Goal: Task Accomplishment & Management: Use online tool/utility

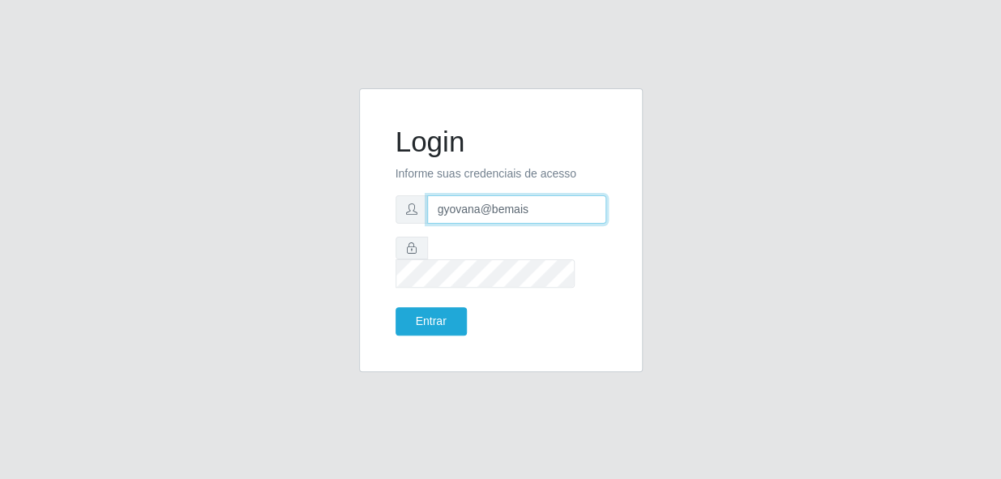
drag, startPoint x: 547, startPoint y: 230, endPoint x: 345, endPoint y: 224, distance: 202.0
click at [345, 224] on div "Login Informe suas credenciais de acesso gyovana@bemais Entrar" at bounding box center [501, 239] width 924 height 303
type input "[PERSON_NAME]"
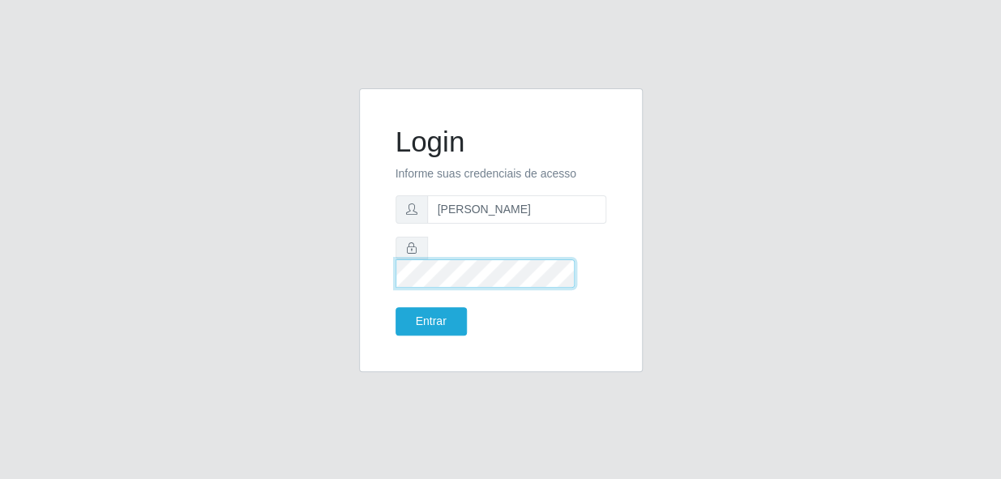
click at [384, 273] on div "Login Informe suas credenciais de acesso [PERSON_NAME] Entrar" at bounding box center [500, 230] width 243 height 243
click at [396, 307] on button "Entrar" at bounding box center [431, 321] width 71 height 28
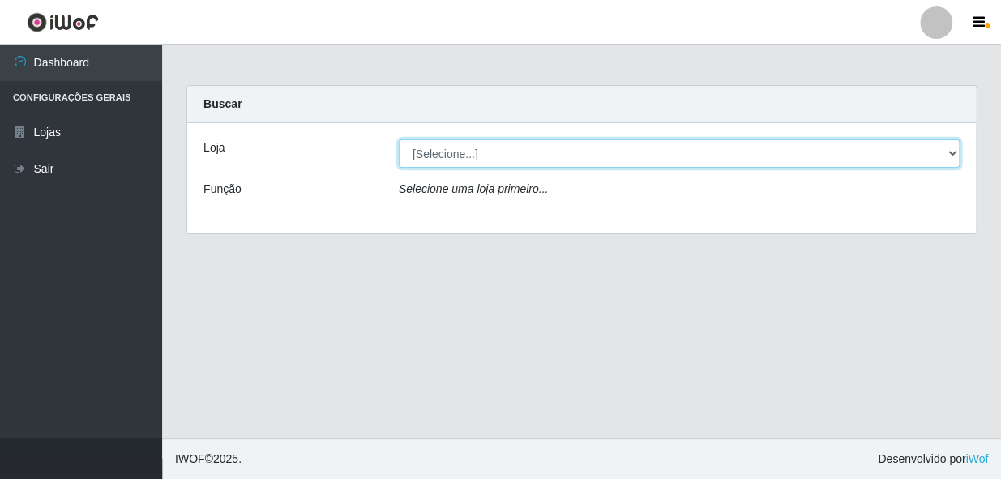
click at [486, 156] on select "[Selecione...] [PERSON_NAME]" at bounding box center [679, 153] width 561 height 28
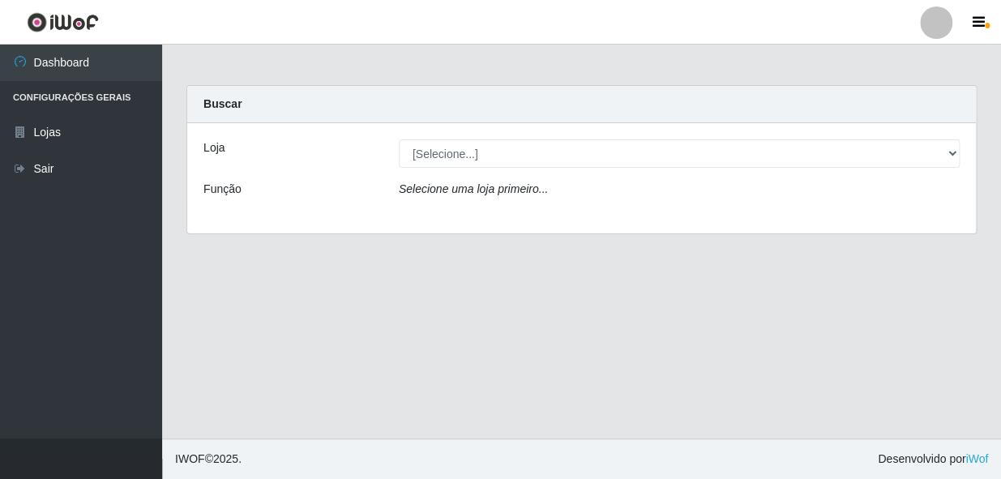
click at [499, 215] on div "Loja [Selecione...] [PERSON_NAME] Função Selecione uma loja primeiro..." at bounding box center [581, 178] width 789 height 110
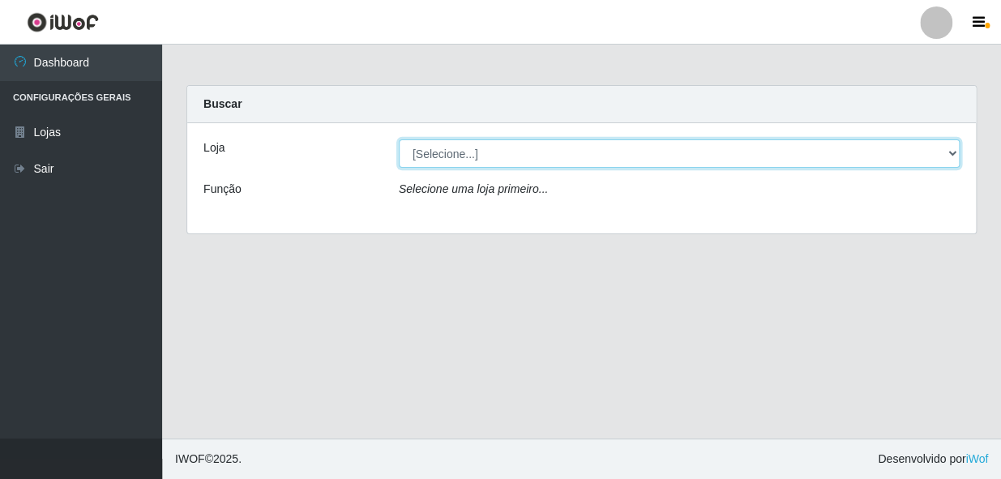
click at [497, 167] on select "[Selecione...] [PERSON_NAME]" at bounding box center [679, 153] width 561 height 28
select select "230"
click at [399, 139] on select "[Selecione...] [PERSON_NAME]" at bounding box center [679, 153] width 561 height 28
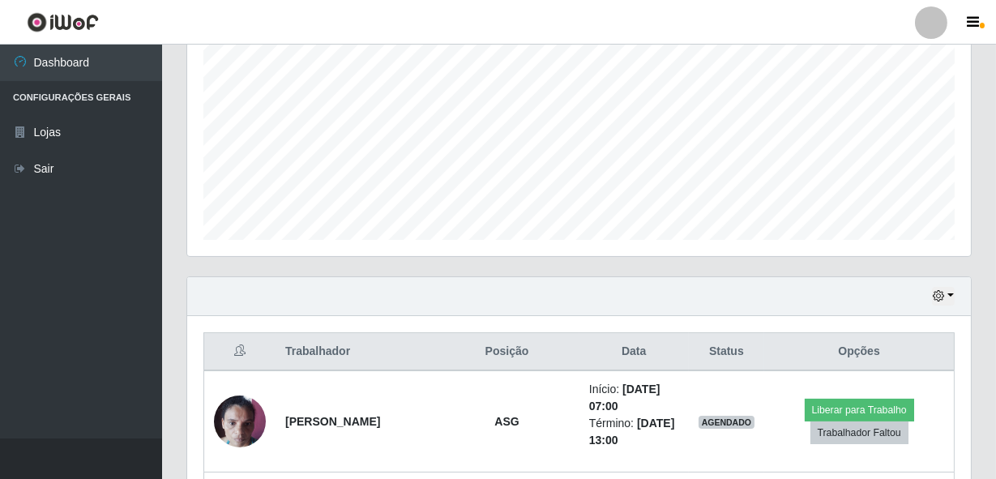
scroll to position [516, 0]
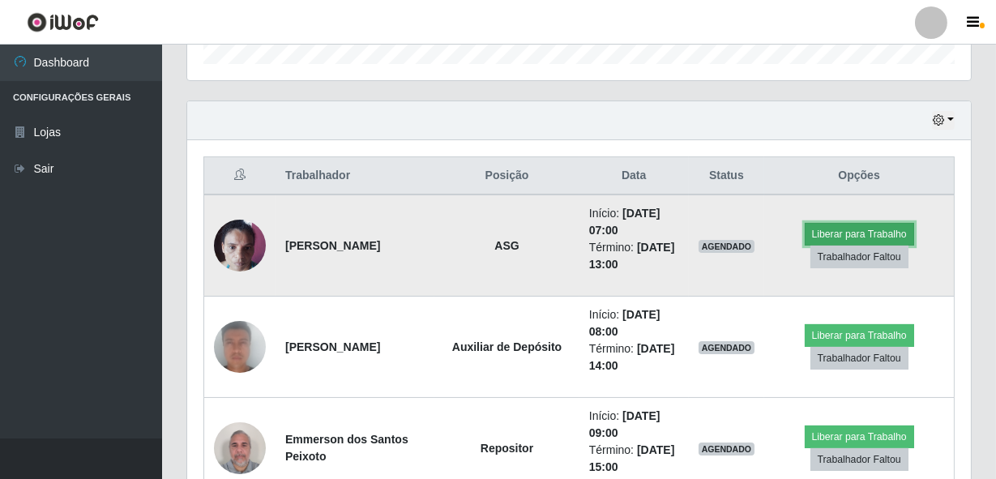
click at [843, 231] on button "Liberar para Trabalho" at bounding box center [859, 234] width 109 height 23
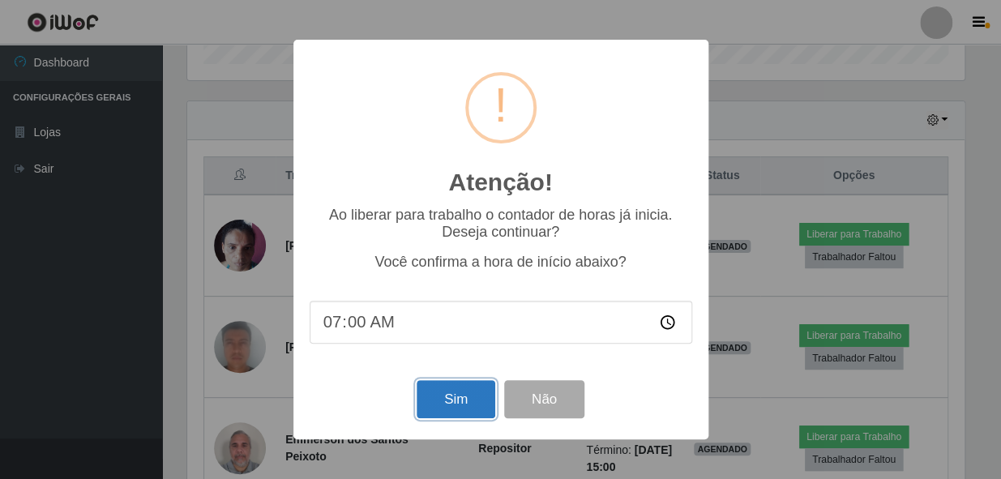
click at [461, 394] on button "Sim" at bounding box center [456, 399] width 79 height 38
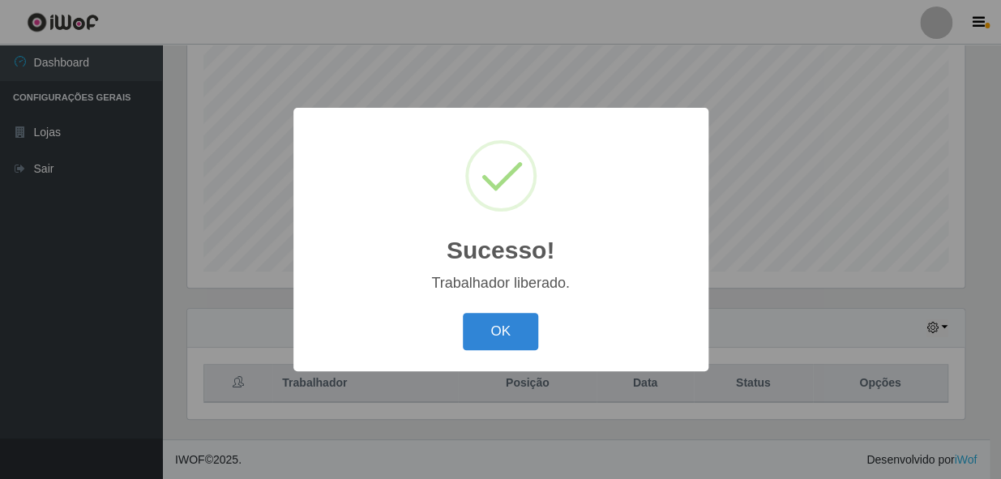
click at [463, 313] on button "OK" at bounding box center [500, 332] width 75 height 38
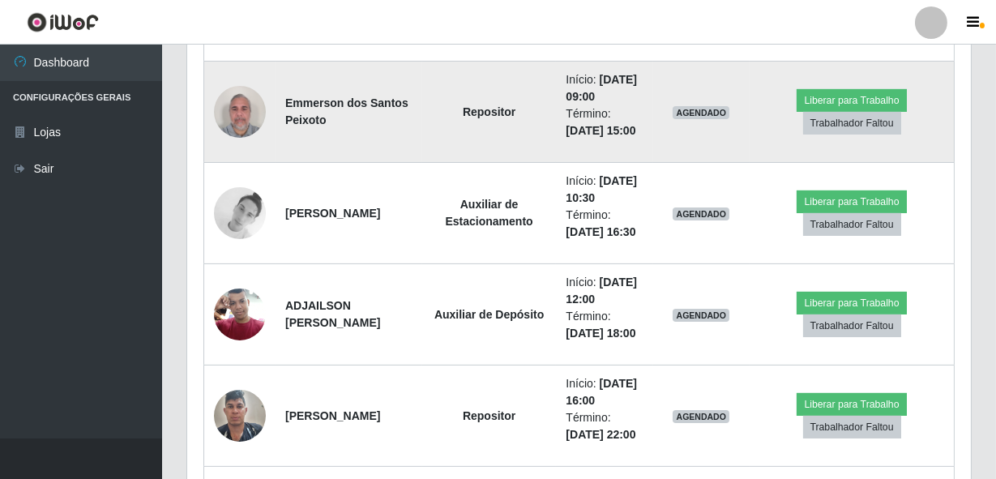
scroll to position [897, 0]
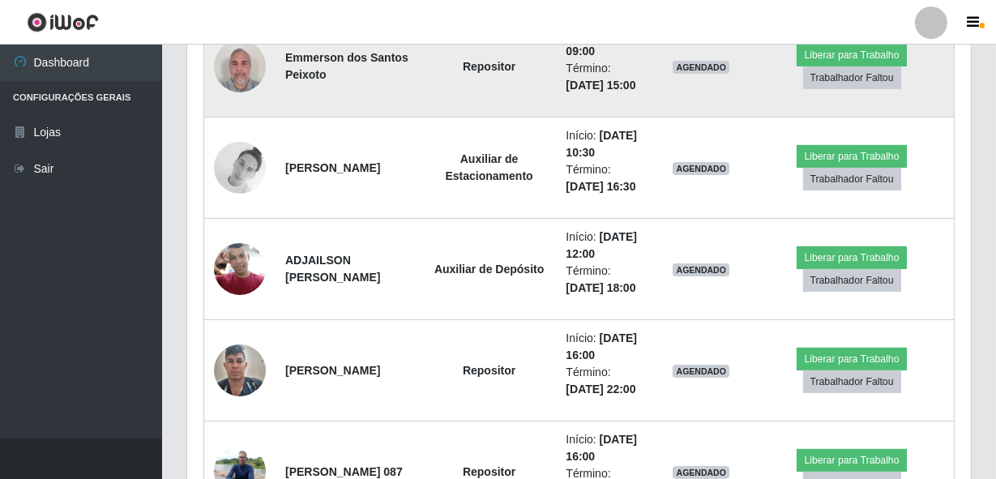
click at [249, 101] on img at bounding box center [240, 66] width 52 height 69
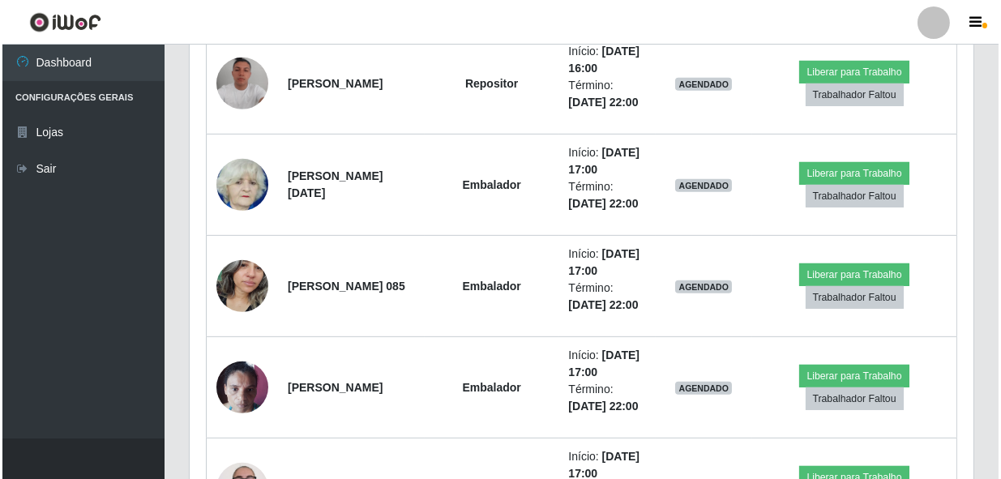
scroll to position [1413, 0]
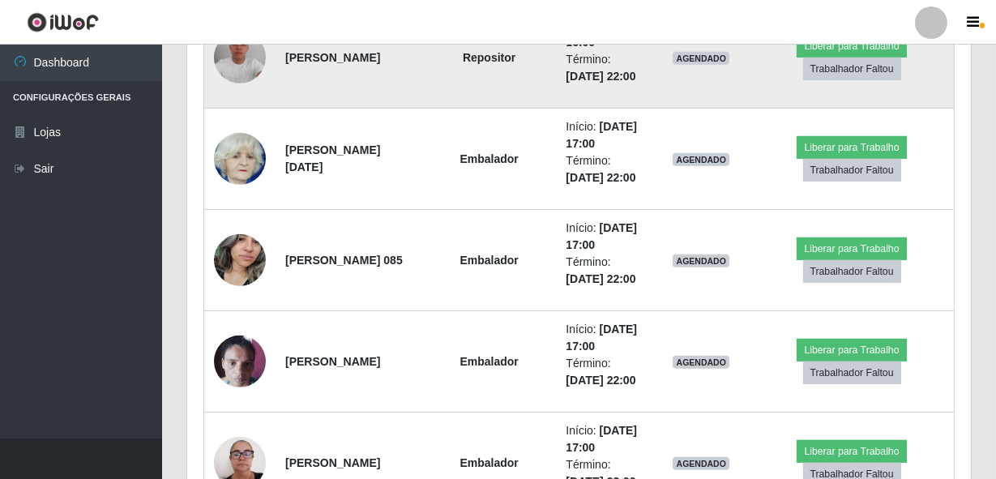
click at [235, 83] on img at bounding box center [240, 58] width 52 height 52
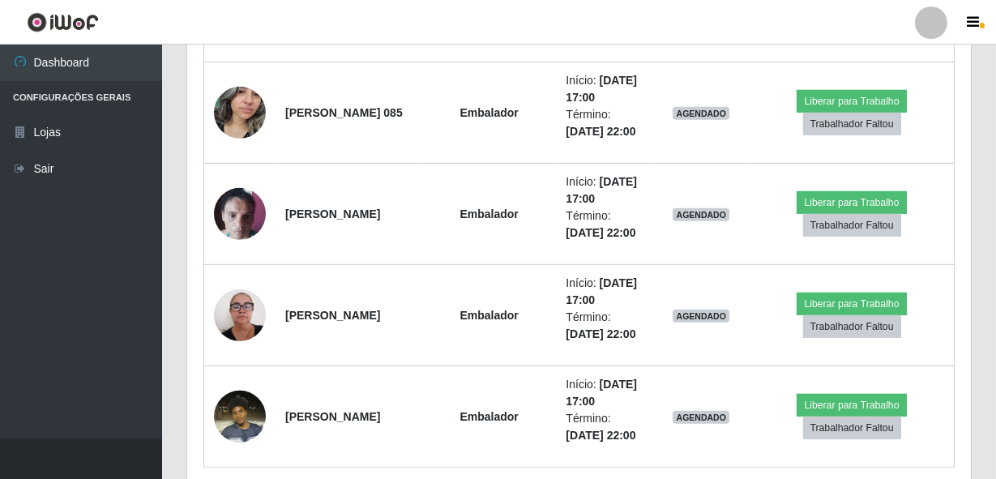
scroll to position [1708, 0]
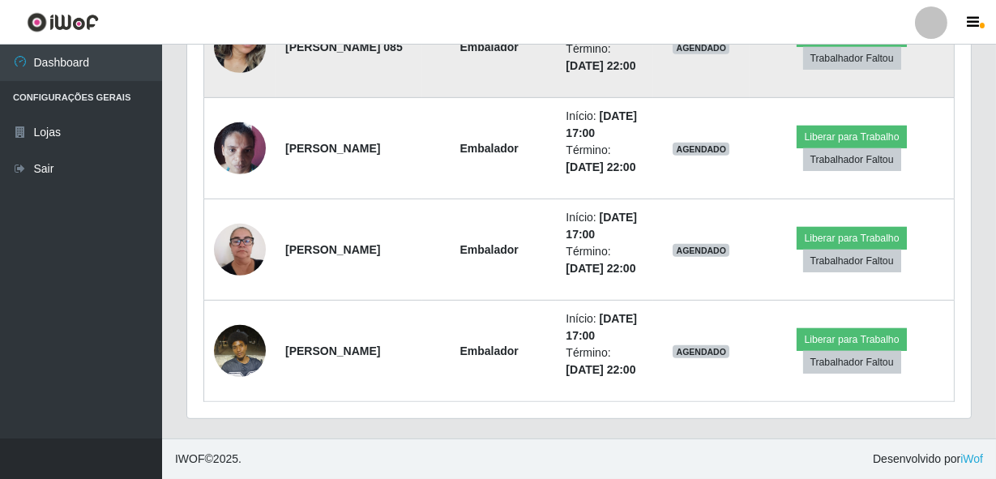
click at [243, 81] on img at bounding box center [240, 46] width 52 height 69
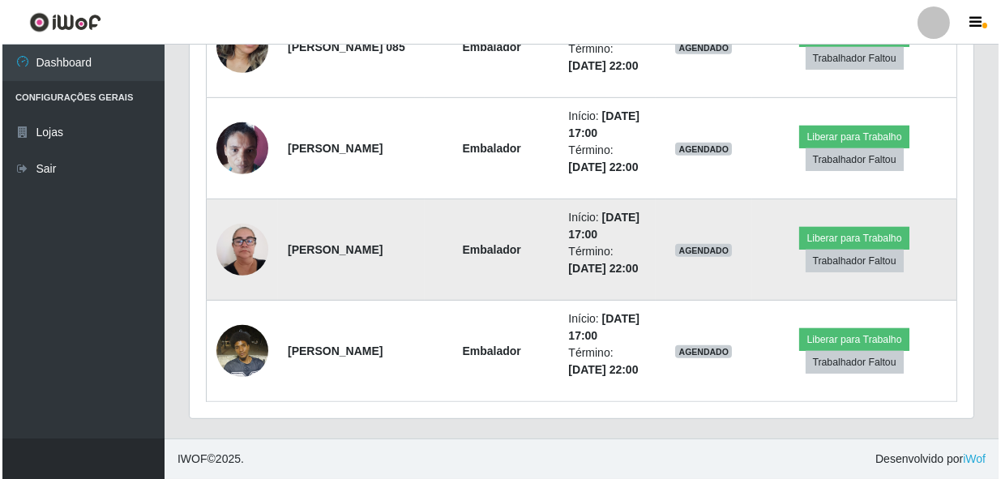
scroll to position [0, 0]
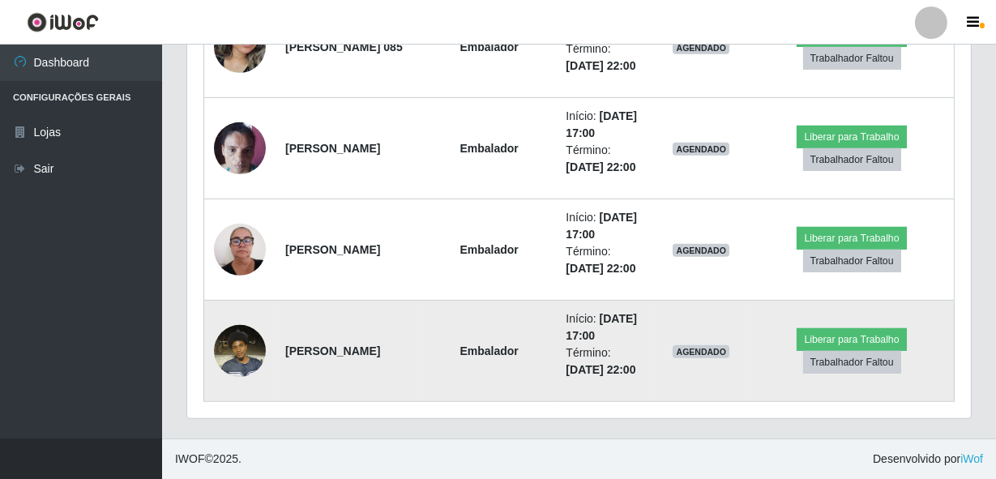
click at [236, 340] on img at bounding box center [240, 350] width 52 height 69
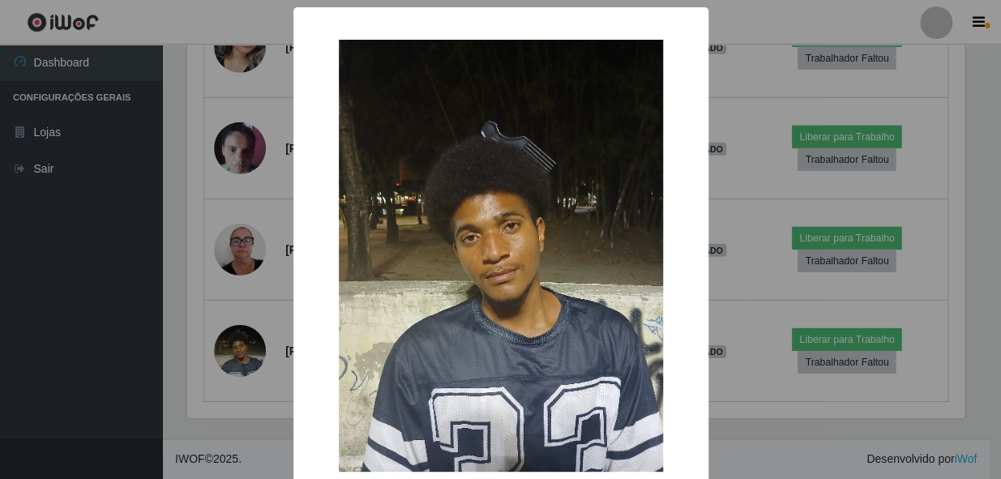
click at [225, 327] on div "× OK Cancel" at bounding box center [500, 239] width 1001 height 479
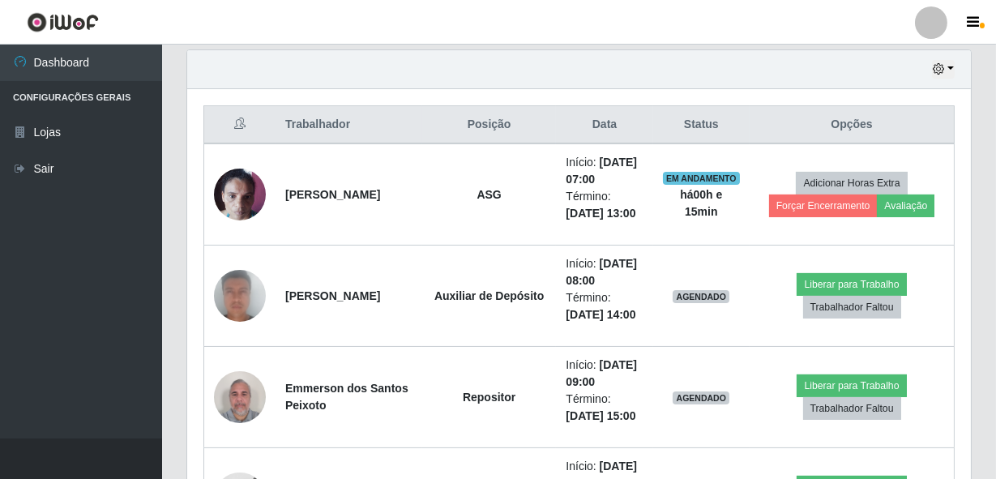
scroll to position [446, 0]
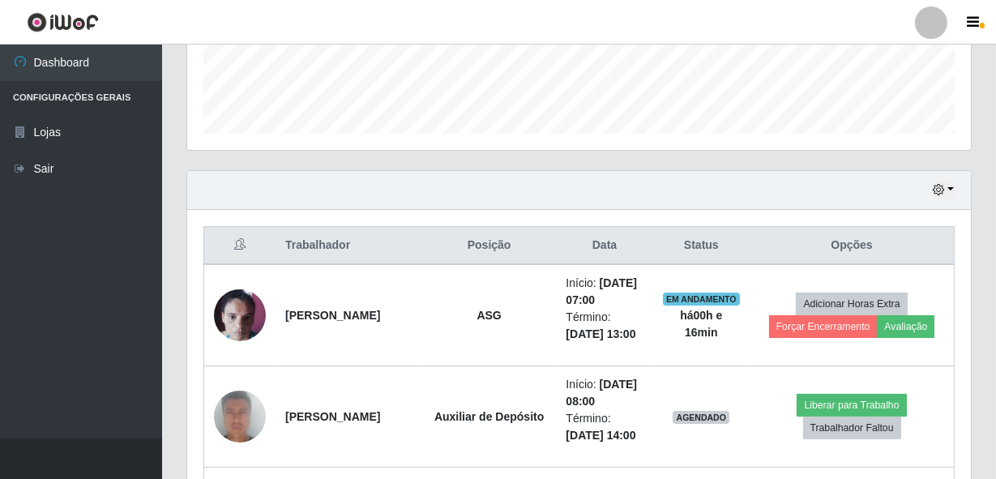
click at [653, 258] on th "Data" at bounding box center [604, 246] width 96 height 38
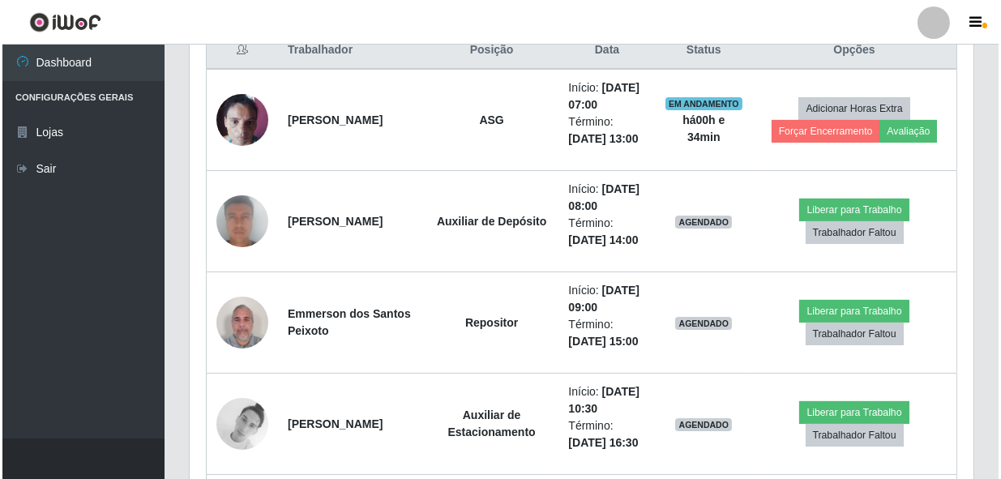
scroll to position [666, 0]
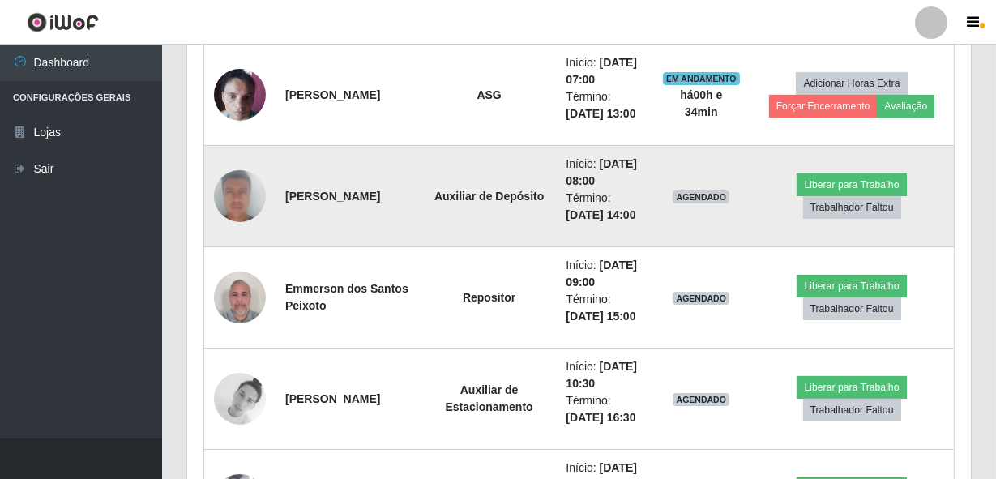
click at [259, 250] on img at bounding box center [240, 196] width 52 height 107
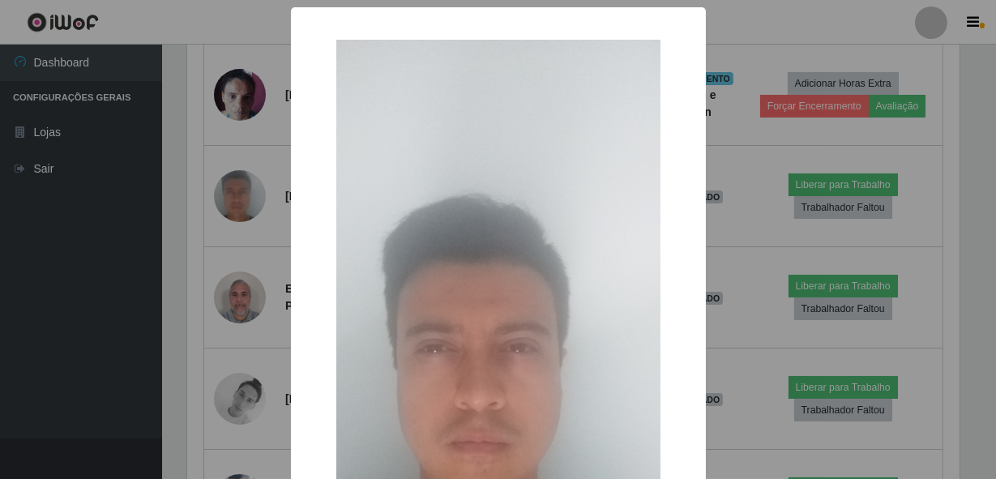
scroll to position [336, 777]
click at [195, 269] on div "× OK Cancel" at bounding box center [500, 239] width 1001 height 479
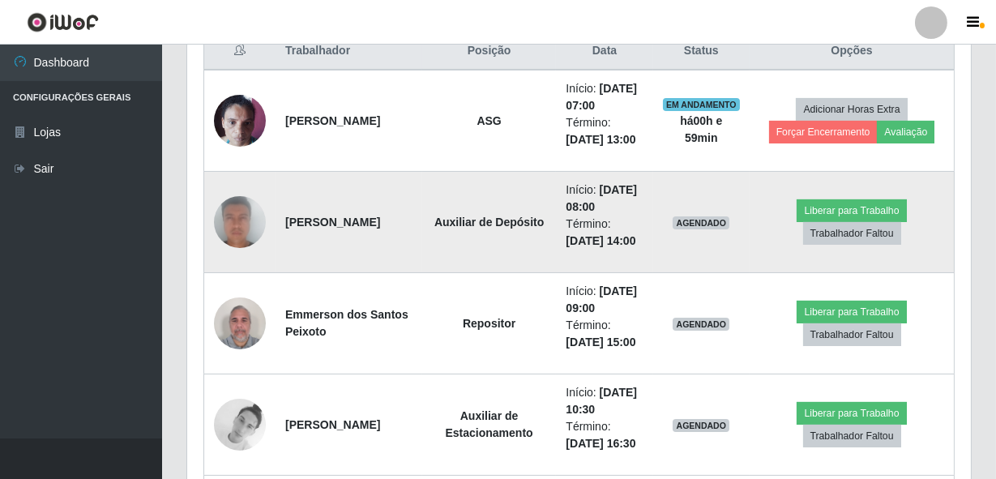
scroll to position [666, 0]
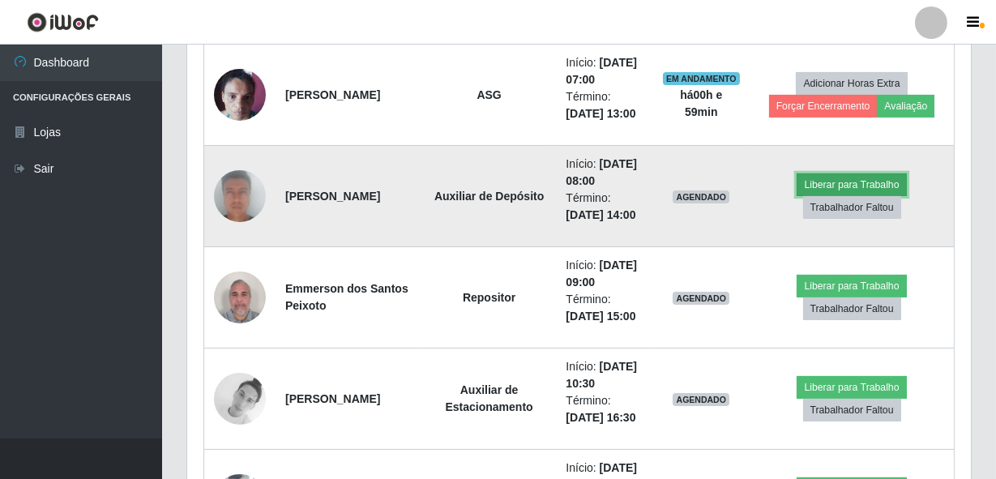
click at [833, 196] on button "Liberar para Trabalho" at bounding box center [851, 184] width 109 height 23
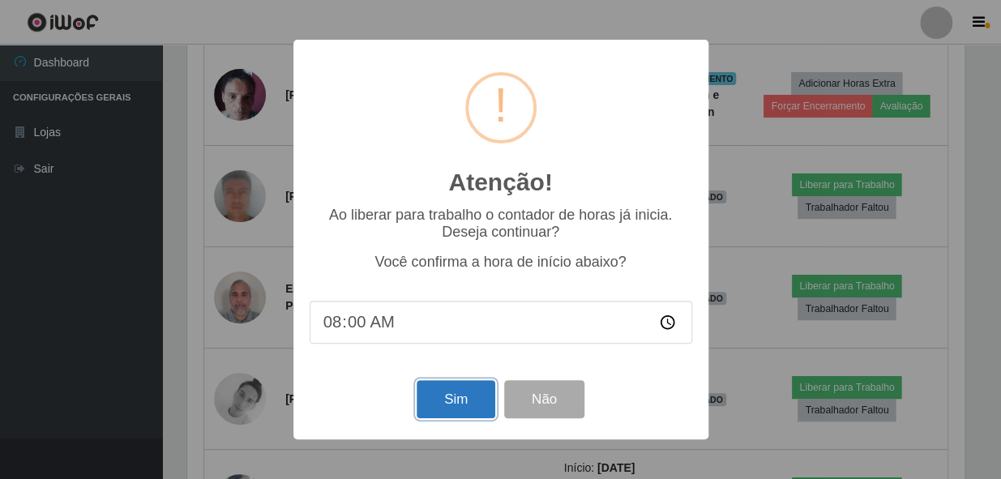
click at [430, 404] on button "Sim" at bounding box center [456, 399] width 79 height 38
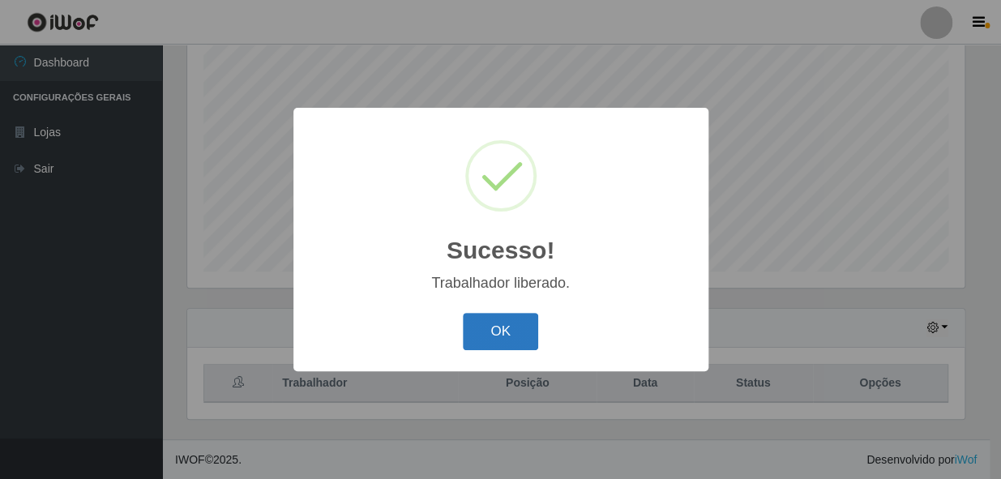
click at [490, 327] on button "OK" at bounding box center [500, 332] width 75 height 38
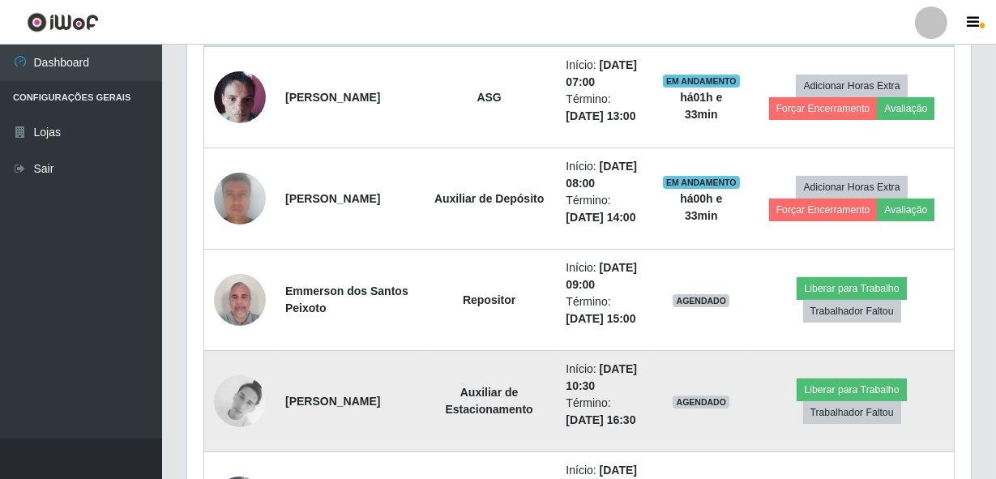
scroll to position [654, 0]
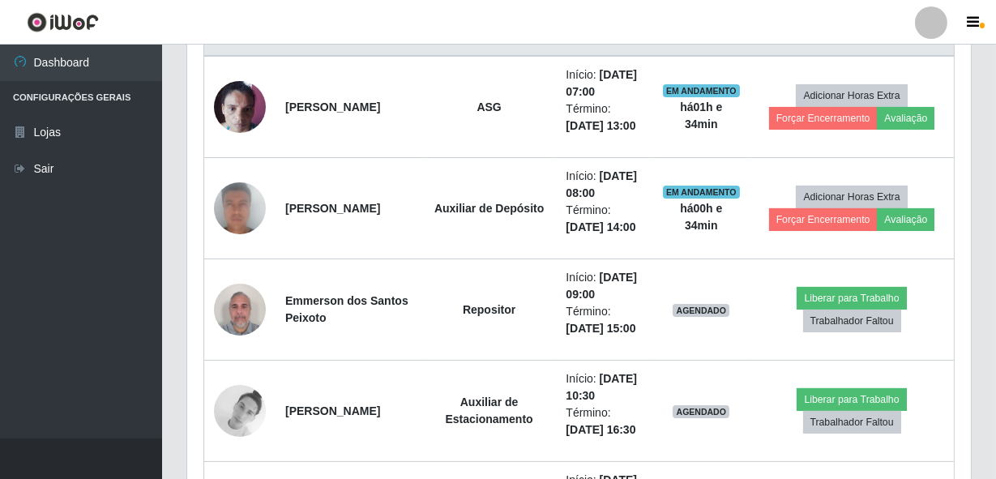
click at [520, 16] on header "Perfil Alterar Senha Sair" at bounding box center [498, 22] width 996 height 45
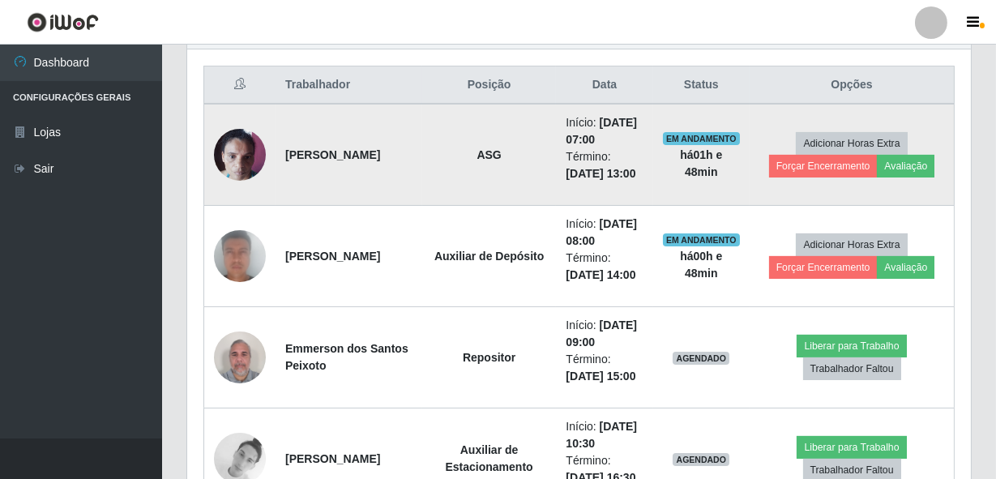
scroll to position [507, 0]
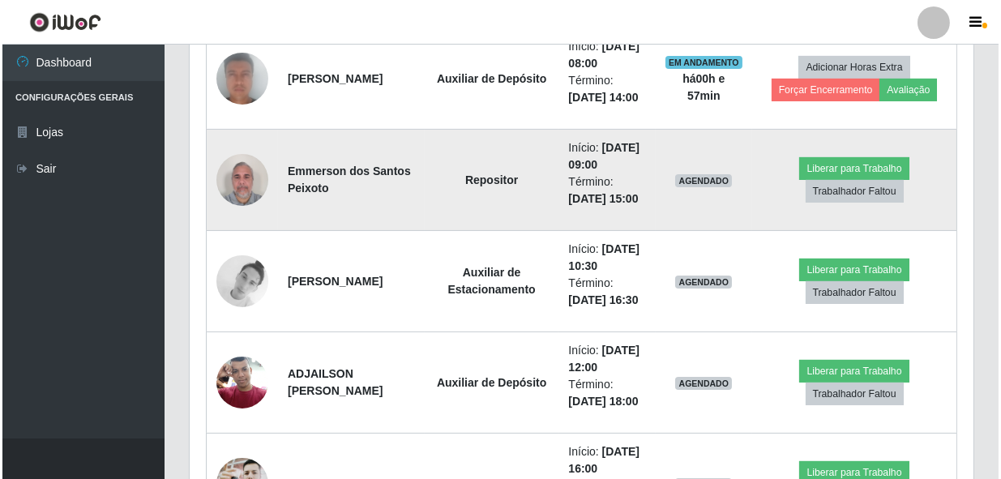
scroll to position [802, 0]
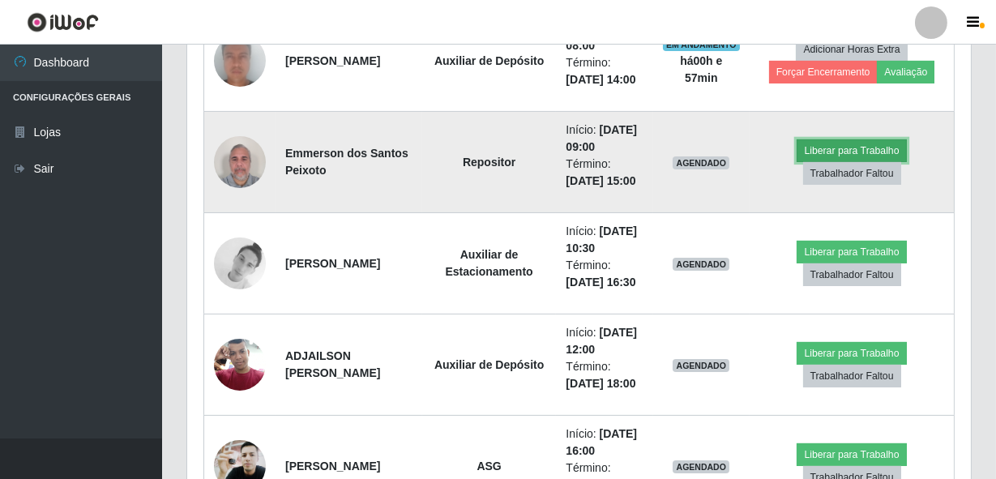
click at [831, 162] on button "Liberar para Trabalho" at bounding box center [851, 150] width 109 height 23
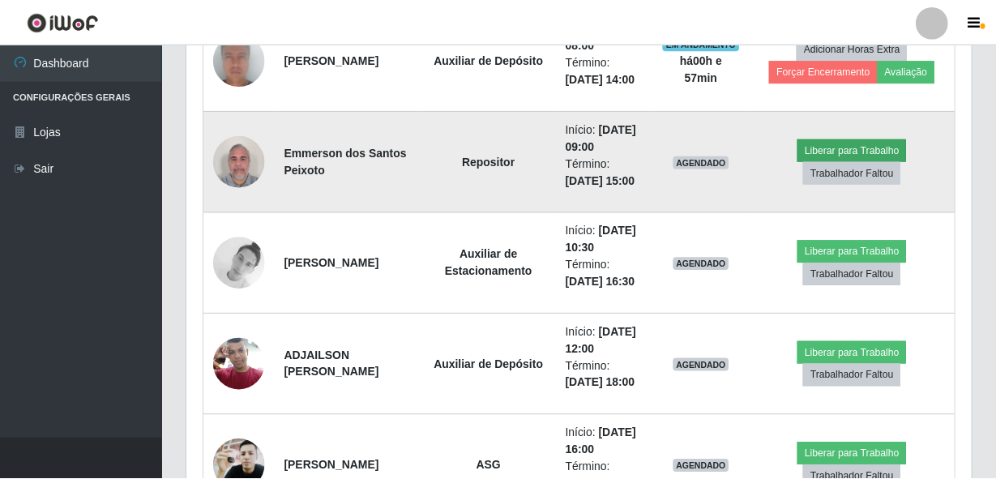
scroll to position [336, 777]
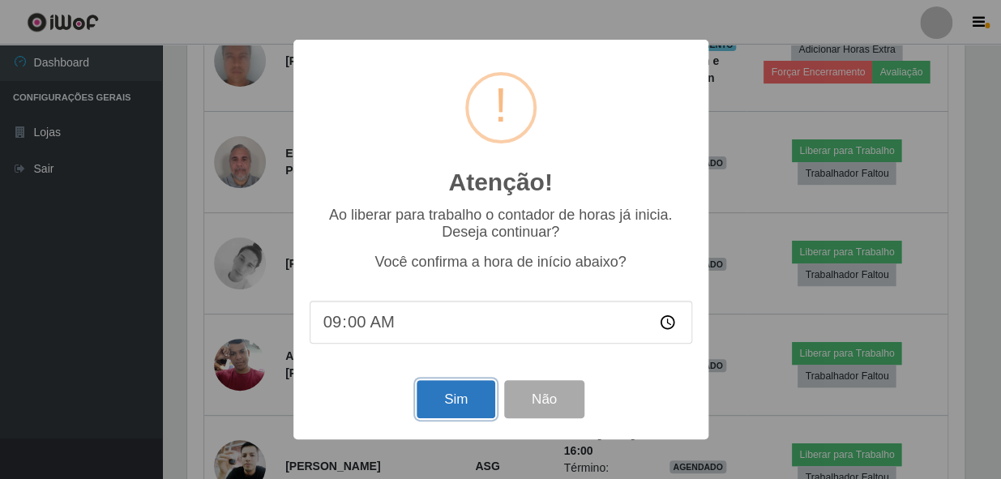
click at [433, 393] on button "Sim" at bounding box center [456, 399] width 79 height 38
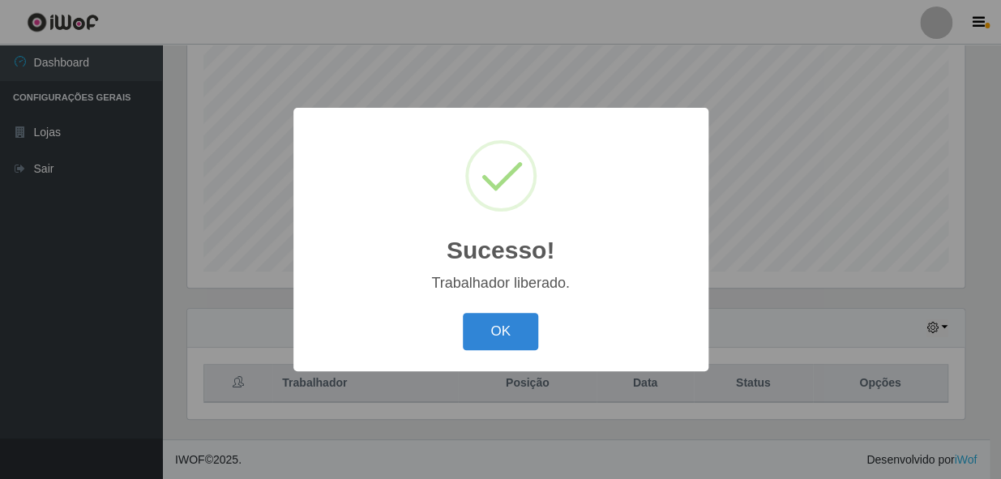
click at [463, 313] on button "OK" at bounding box center [500, 332] width 75 height 38
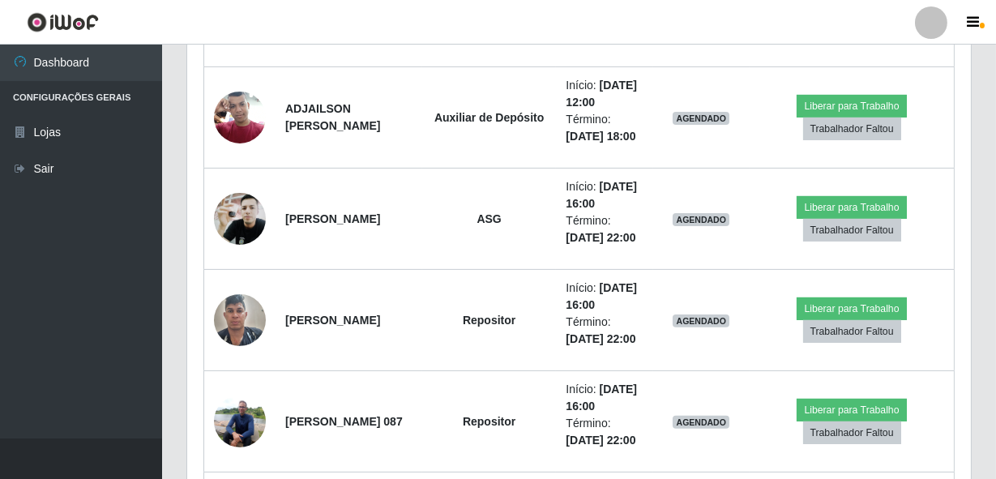
scroll to position [1192, 0]
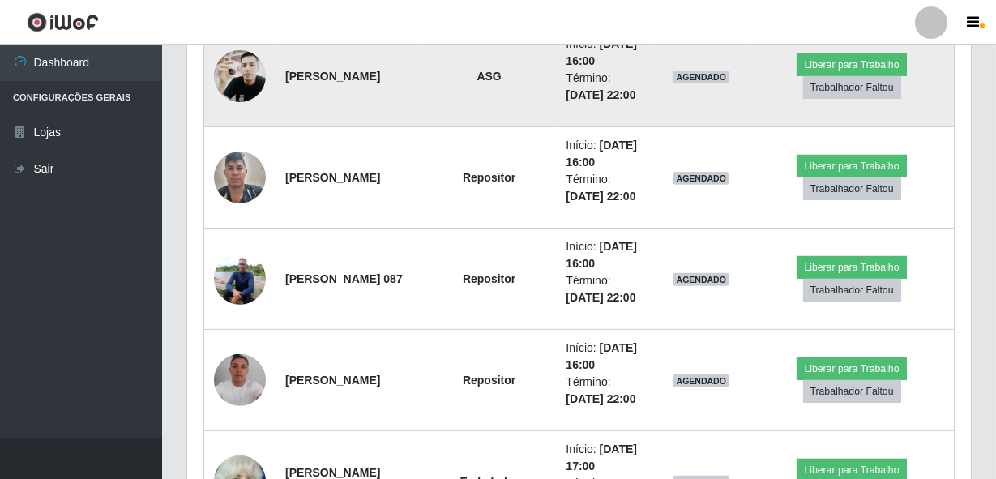
click at [250, 111] on img at bounding box center [240, 76] width 52 height 69
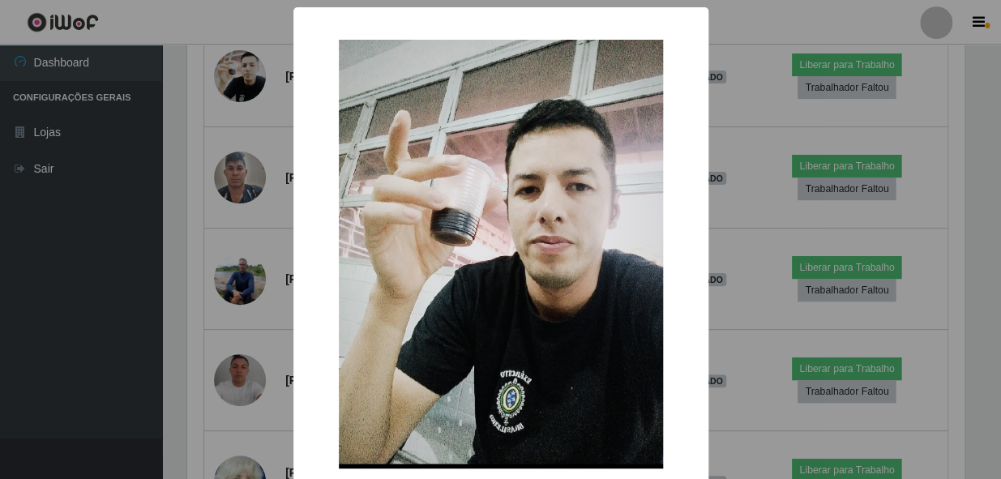
click at [222, 233] on div "× OK Cancel" at bounding box center [500, 239] width 1001 height 479
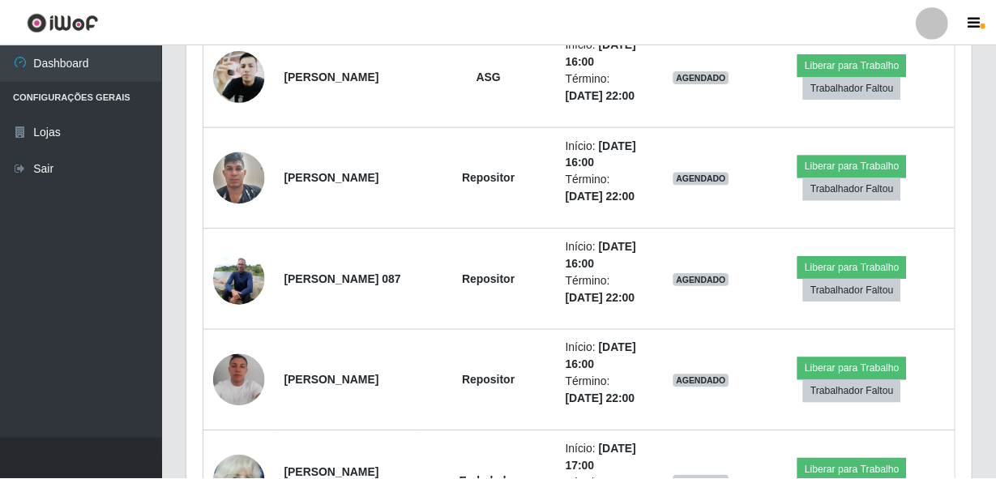
scroll to position [336, 784]
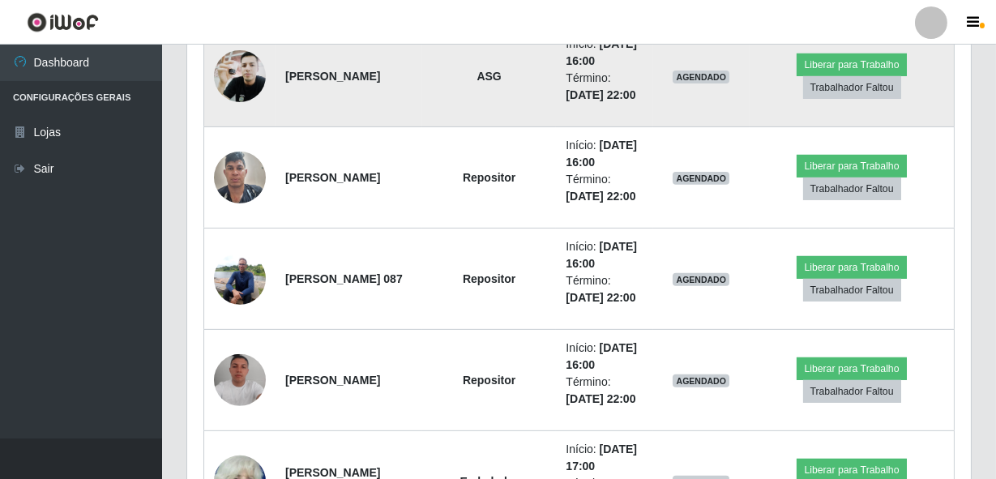
click at [451, 127] on td "ASG" at bounding box center [489, 76] width 135 height 101
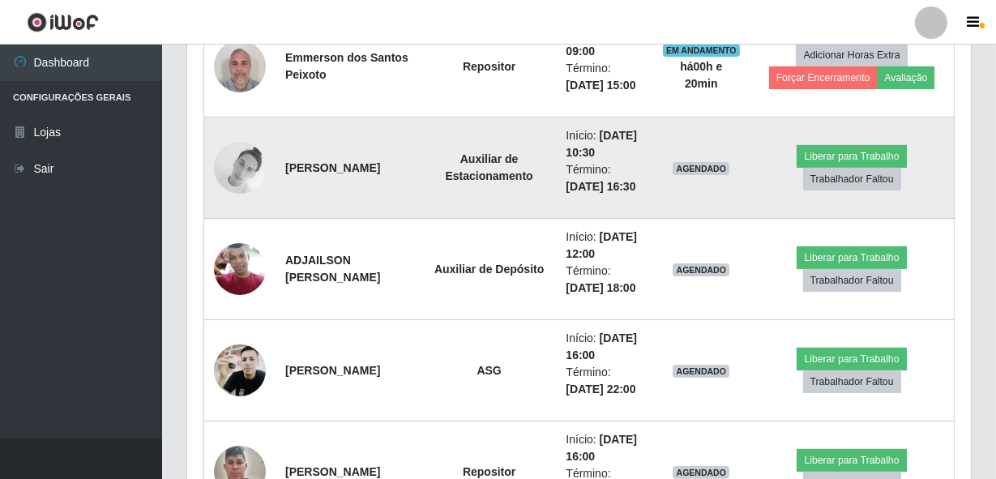
scroll to position [971, 0]
